Goal: Task Accomplishment & Management: Complete application form

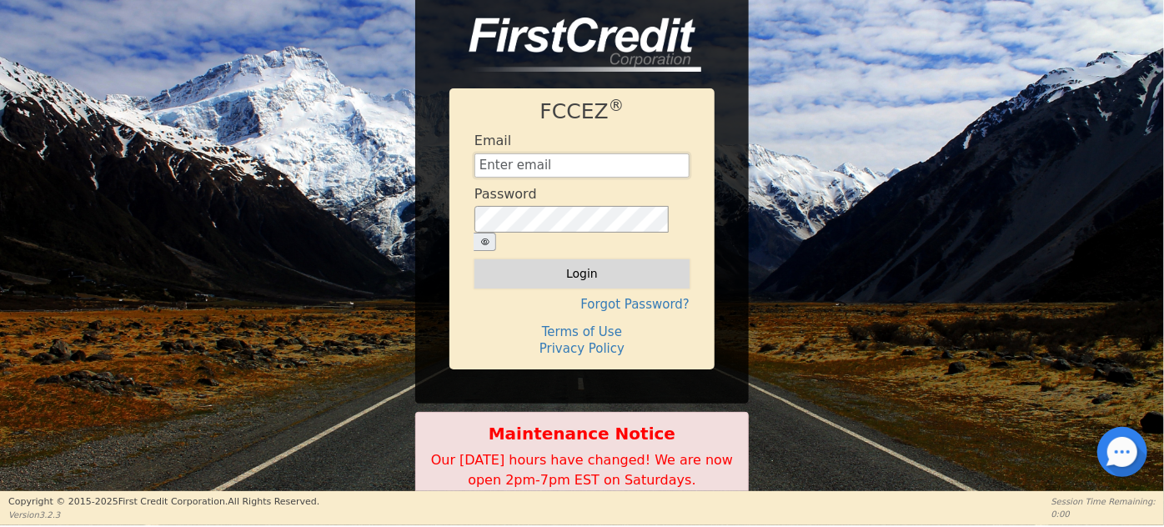
type input "[EMAIL_ADDRESS][DOMAIN_NAME]"
click at [594, 263] on button "Login" at bounding box center [582, 273] width 215 height 28
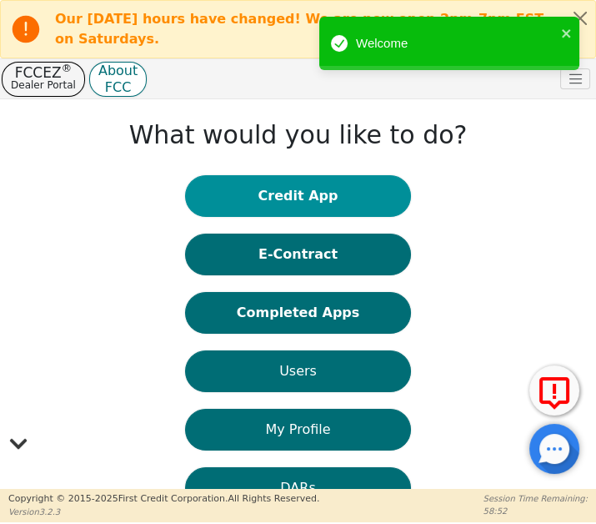
click at [295, 194] on button "Credit App" at bounding box center [298, 196] width 226 height 42
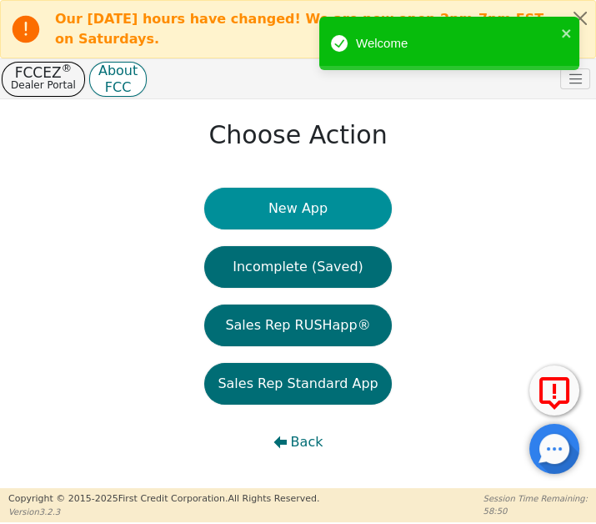
click at [284, 213] on button "New App" at bounding box center [297, 209] width 187 height 42
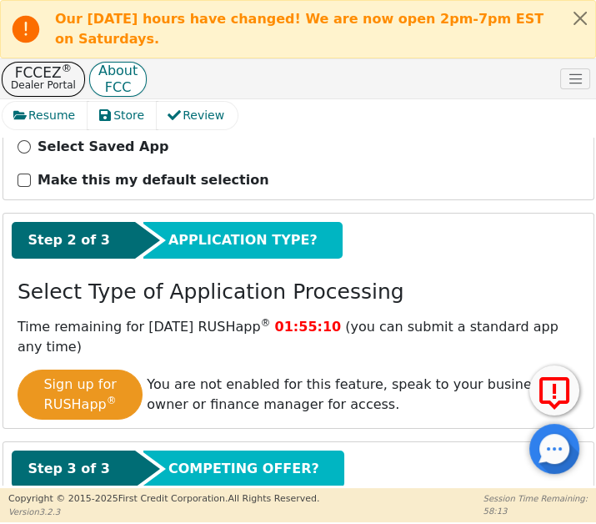
scroll to position [369, 0]
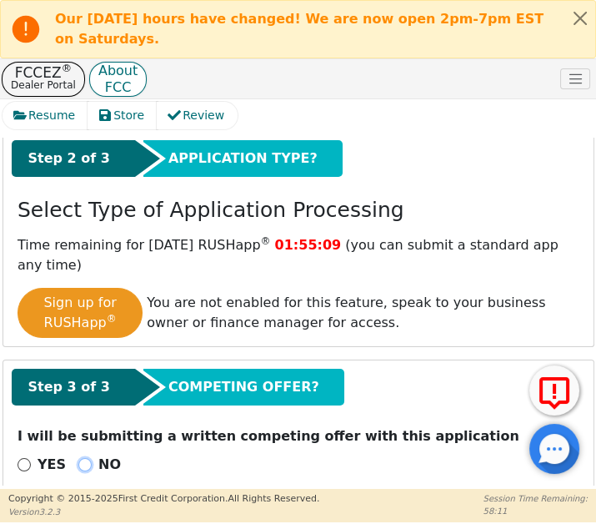
drag, startPoint x: 78, startPoint y: 438, endPoint x: 115, endPoint y: 355, distance: 90.4
click at [79, 458] on input "NO" at bounding box center [84, 464] width 13 height 13
radio input "true"
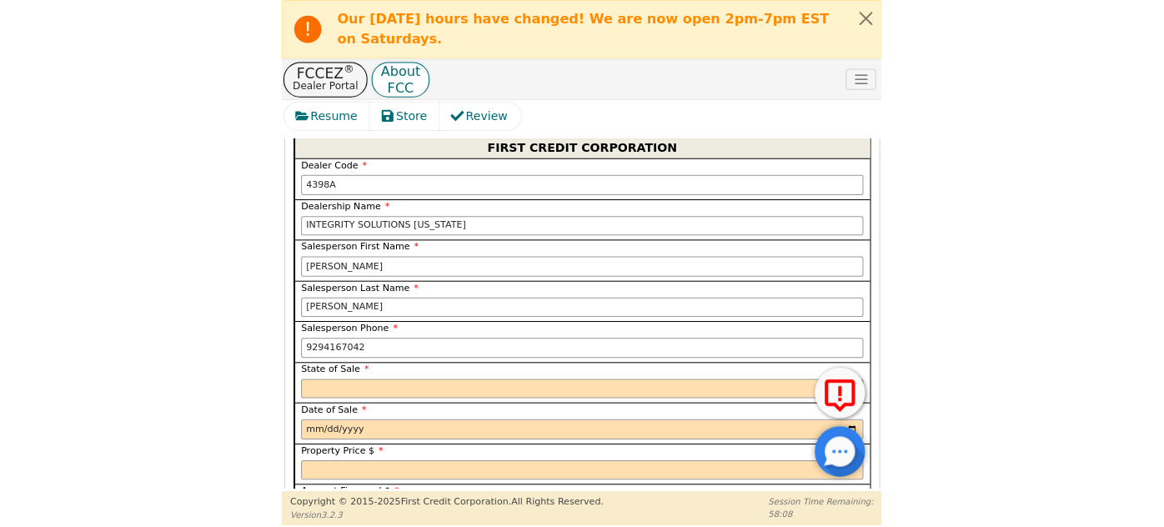
scroll to position [899, 0]
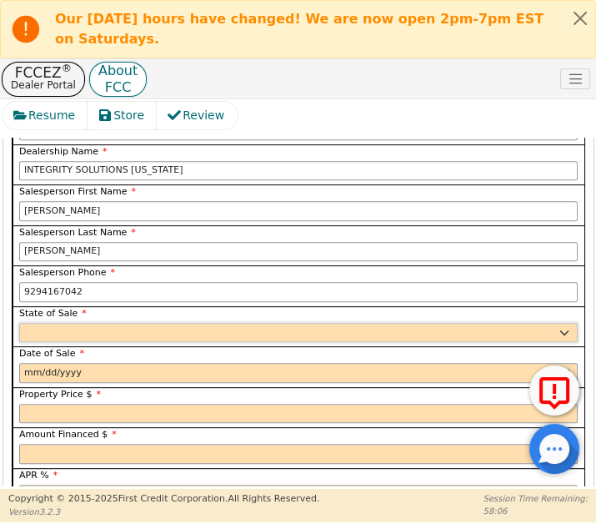
click at [96, 323] on select "AK AL AR AZ CA CO CT DC DE FL [GEOGRAPHIC_DATA] HI IA ID IL IN KS [GEOGRAPHIC_D…" at bounding box center [298, 333] width 559 height 20
click at [19, 323] on select "AK AL AR AZ CA CO CT DC DE FL [GEOGRAPHIC_DATA] HI IA ID IL IN KS [GEOGRAPHIC_D…" at bounding box center [298, 333] width 559 height 20
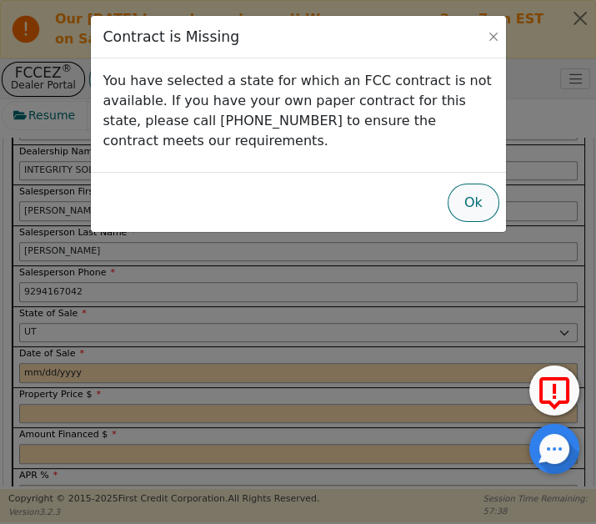
click at [476, 203] on button "Ok" at bounding box center [474, 202] width 53 height 38
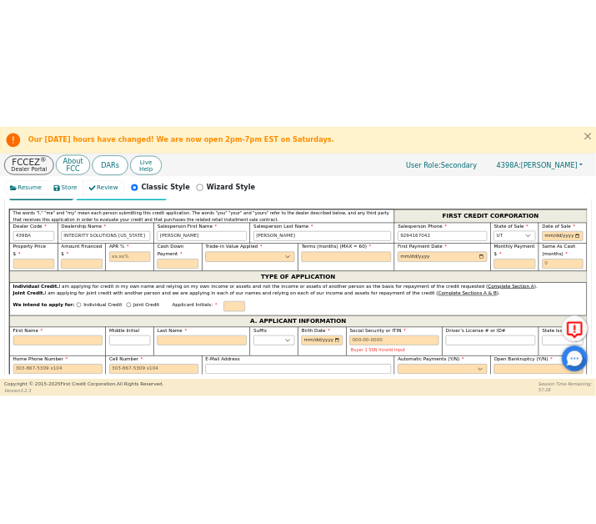
scroll to position [596, 0]
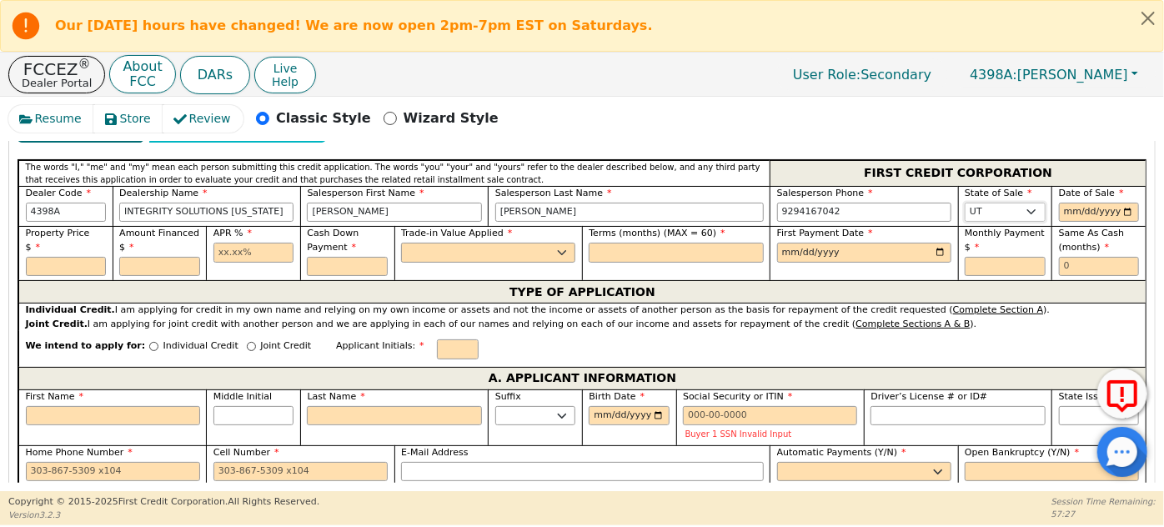
click at [1012, 203] on select "AK AL AR AZ CA CO CT DC DE FL [GEOGRAPHIC_DATA] HI IA ID IL IN KS [GEOGRAPHIC_D…" at bounding box center [1005, 213] width 81 height 20
click at [965, 203] on select "AK AL AR AZ CA CO CT DC DE FL [GEOGRAPHIC_DATA] HI IA ID IL IN KS [GEOGRAPHIC_D…" at bounding box center [1005, 213] width 81 height 20
click at [1018, 203] on select "AK AL AR AZ CA CO CT DC DE FL [GEOGRAPHIC_DATA] HI IA ID IL IN KS [GEOGRAPHIC_D…" at bounding box center [1005, 213] width 81 height 20
select select "UT"
click at [965, 203] on select "AK AL AR AZ CA CO CT DC DE FL [GEOGRAPHIC_DATA] HI IA ID IL IN KS [GEOGRAPHIC_D…" at bounding box center [1005, 213] width 81 height 20
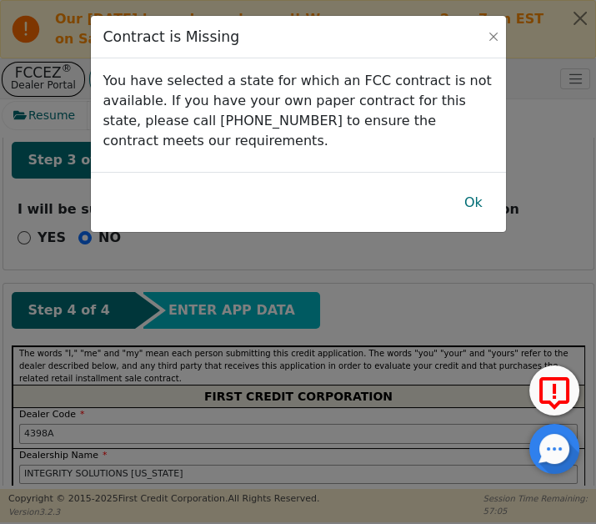
scroll to position [767, 0]
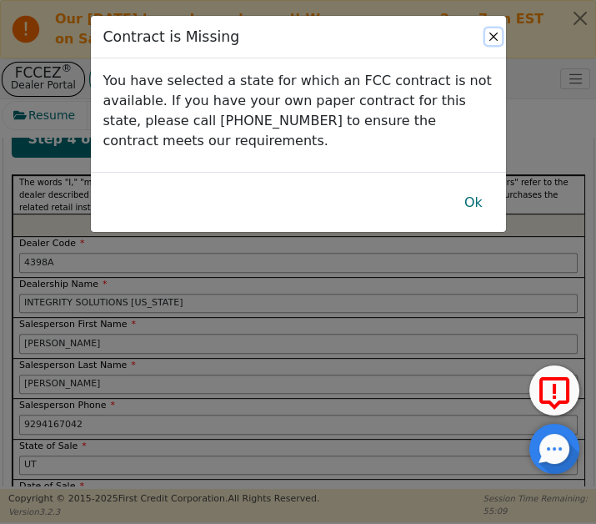
click at [495, 37] on button "Close" at bounding box center [493, 36] width 17 height 17
